Goal: Book appointment/travel/reservation

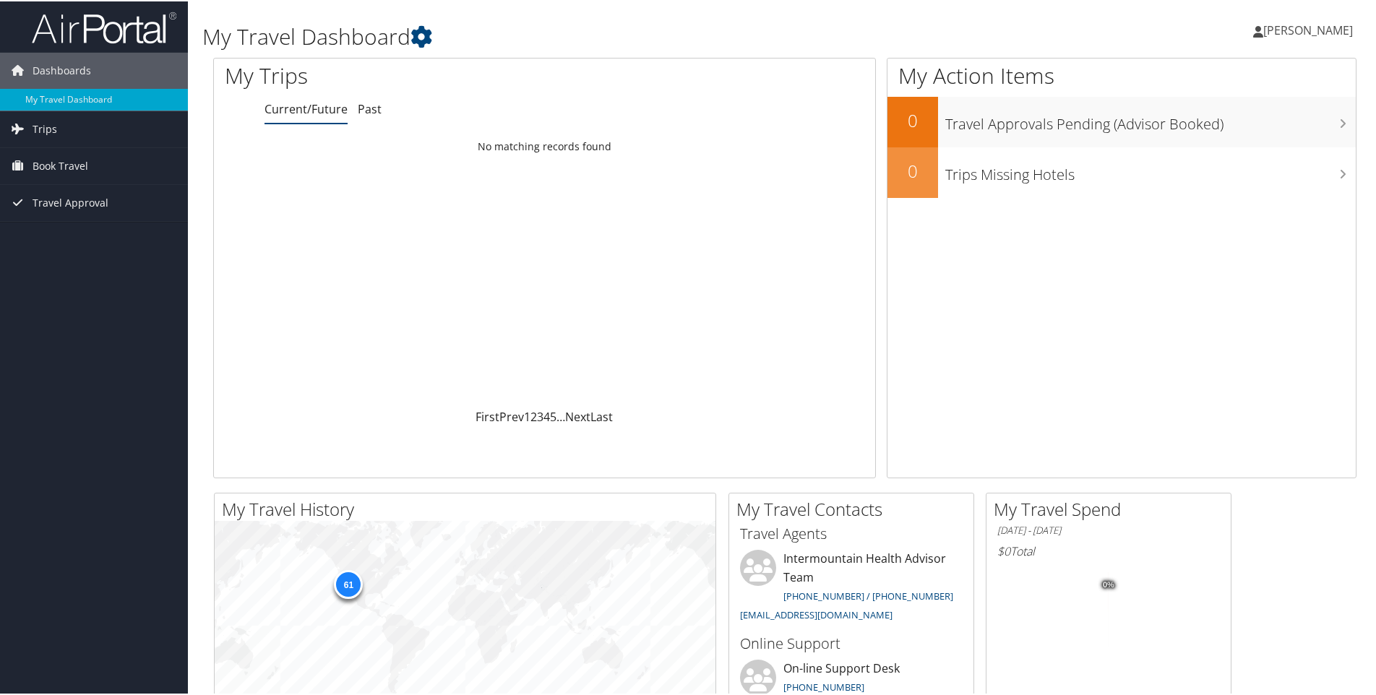
click at [51, 164] on span "Book Travel" at bounding box center [61, 165] width 56 height 36
click at [49, 233] on link "Book/Manage Online Trips" at bounding box center [94, 237] width 188 height 22
click at [37, 239] on link "Book/Manage Online Trips" at bounding box center [94, 237] width 188 height 22
